Goal: Navigation & Orientation: Understand site structure

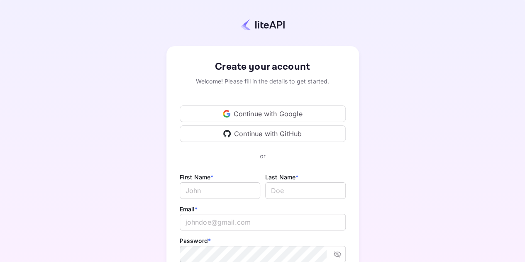
click at [281, 116] on div "Continue with Google" at bounding box center [263, 113] width 166 height 17
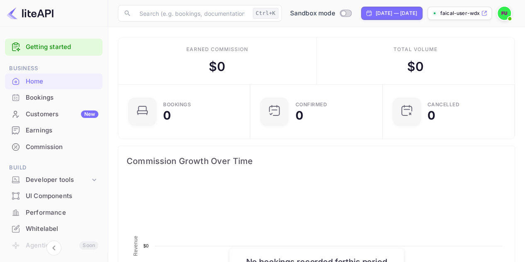
scroll to position [128, 121]
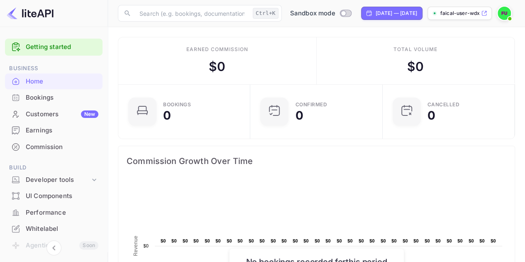
click at [486, 12] on icon at bounding box center [484, 13] width 5 height 5
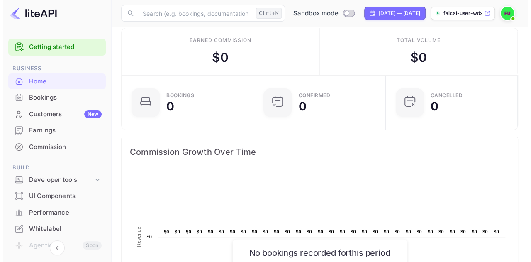
scroll to position [0, 0]
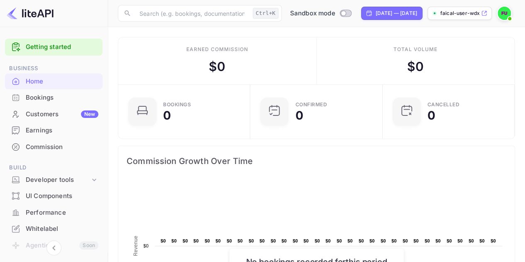
click at [55, 97] on div "Bookings" at bounding box center [62, 98] width 73 height 10
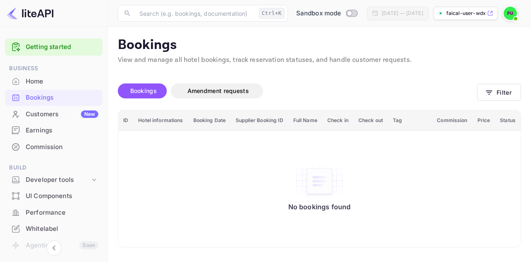
click at [46, 111] on div "Customers New" at bounding box center [62, 115] width 73 height 10
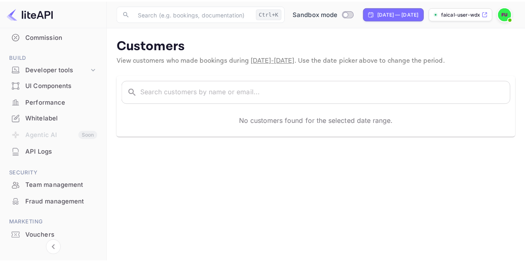
scroll to position [110, 0]
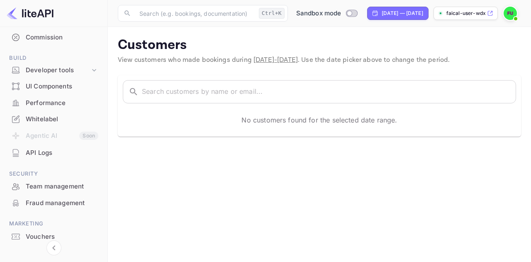
click at [54, 87] on div "UI Components" at bounding box center [62, 87] width 73 height 10
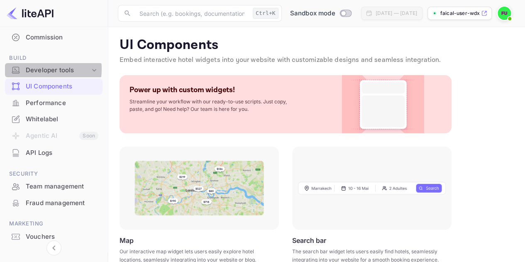
click at [39, 69] on div "Developer tools" at bounding box center [58, 71] width 64 height 10
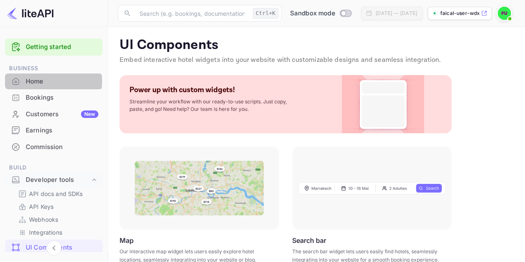
click at [44, 81] on div "Home" at bounding box center [62, 82] width 73 height 10
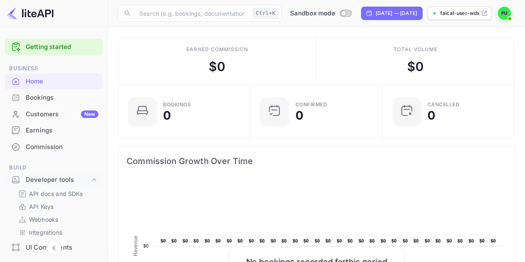
click at [48, 97] on div "Bookings" at bounding box center [62, 98] width 73 height 10
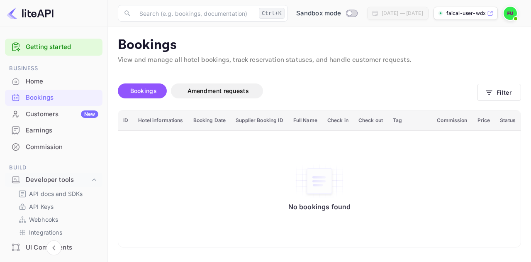
click at [49, 79] on div "Home" at bounding box center [62, 82] width 73 height 10
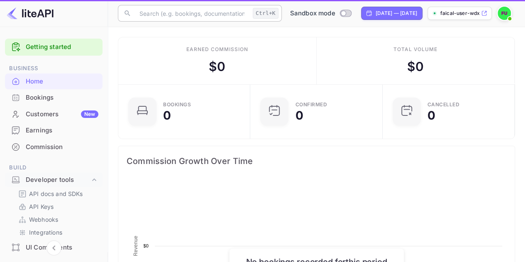
scroll to position [128, 121]
